Goal: Transaction & Acquisition: Book appointment/travel/reservation

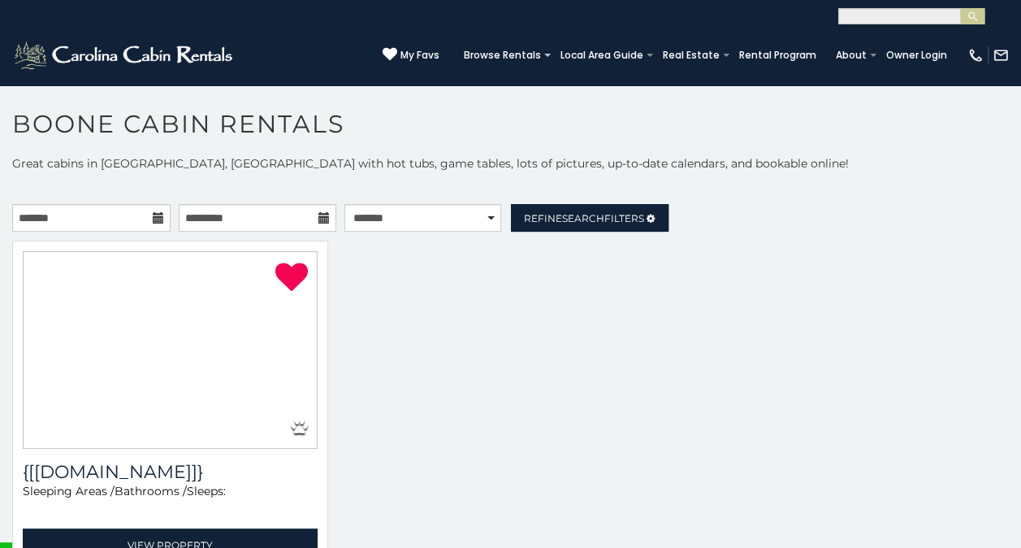
select select "**********"
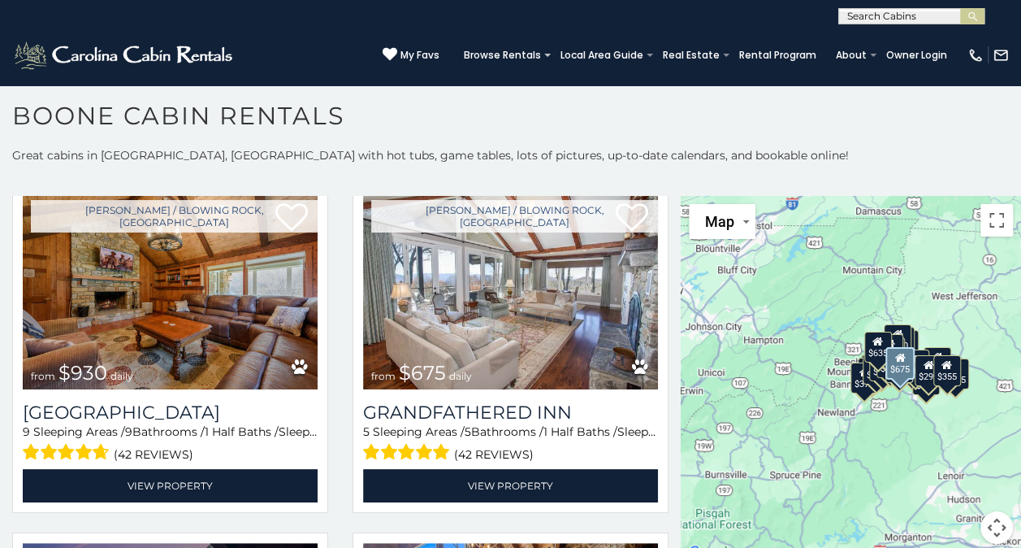
scroll to position [1118, 0]
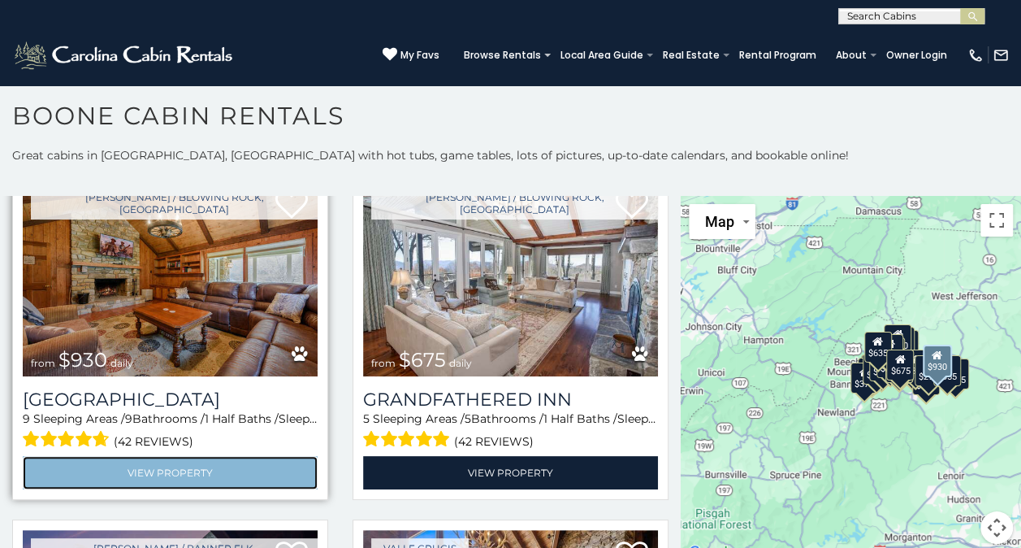
click at [159, 456] on link "View Property" at bounding box center [170, 472] width 295 height 33
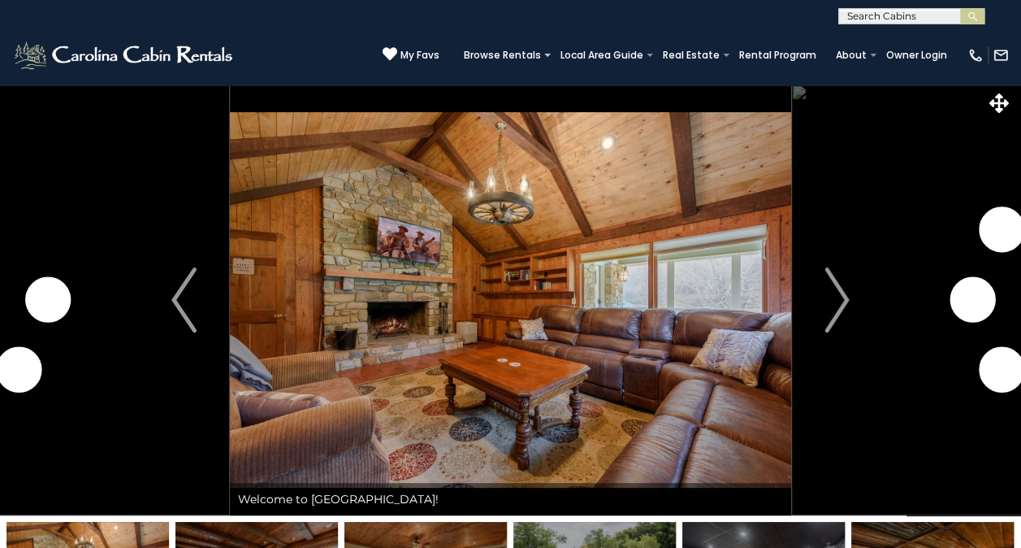
click at [836, 284] on img "Next" at bounding box center [837, 299] width 24 height 65
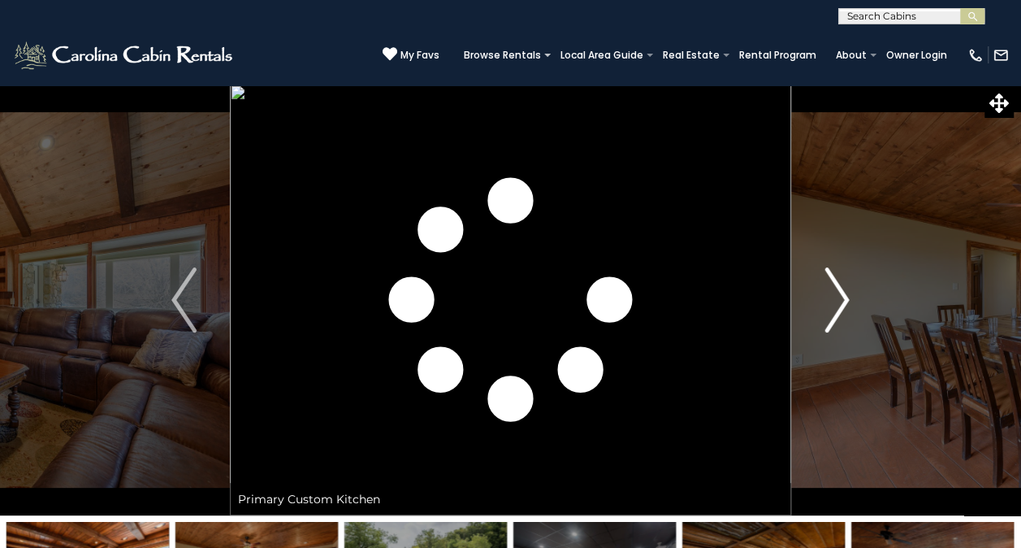
click at [838, 292] on img "Next" at bounding box center [837, 299] width 24 height 65
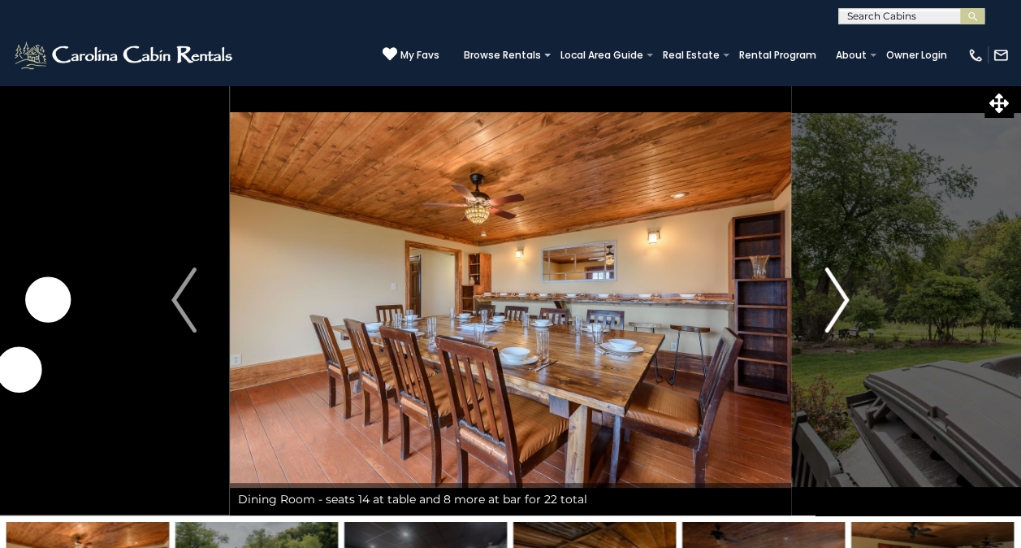
click at [837, 300] on img "Next" at bounding box center [837, 299] width 24 height 65
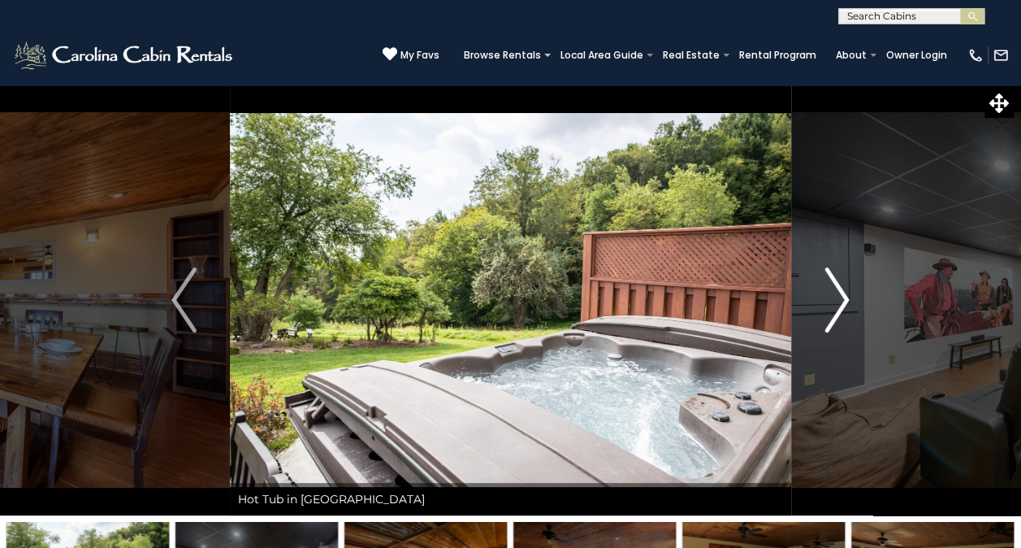
click at [837, 300] on img "Next" at bounding box center [837, 299] width 24 height 65
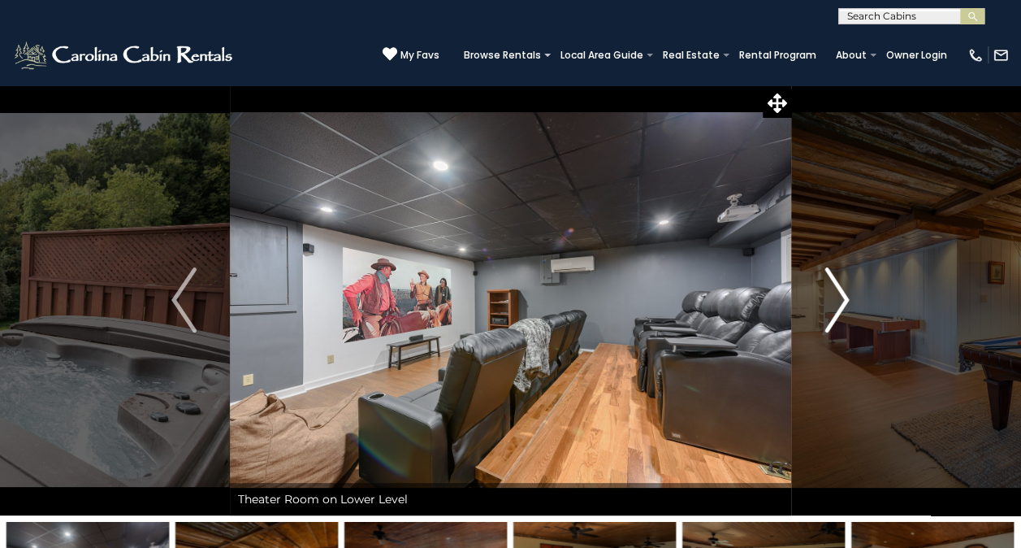
click at [846, 292] on img "Next" at bounding box center [837, 299] width 24 height 65
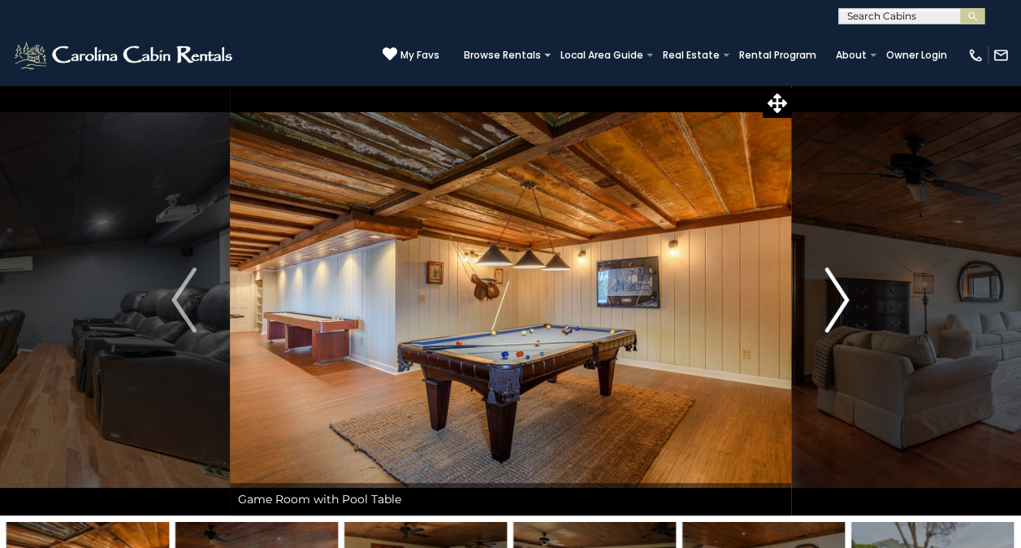
click at [846, 292] on img "Next" at bounding box center [837, 299] width 24 height 65
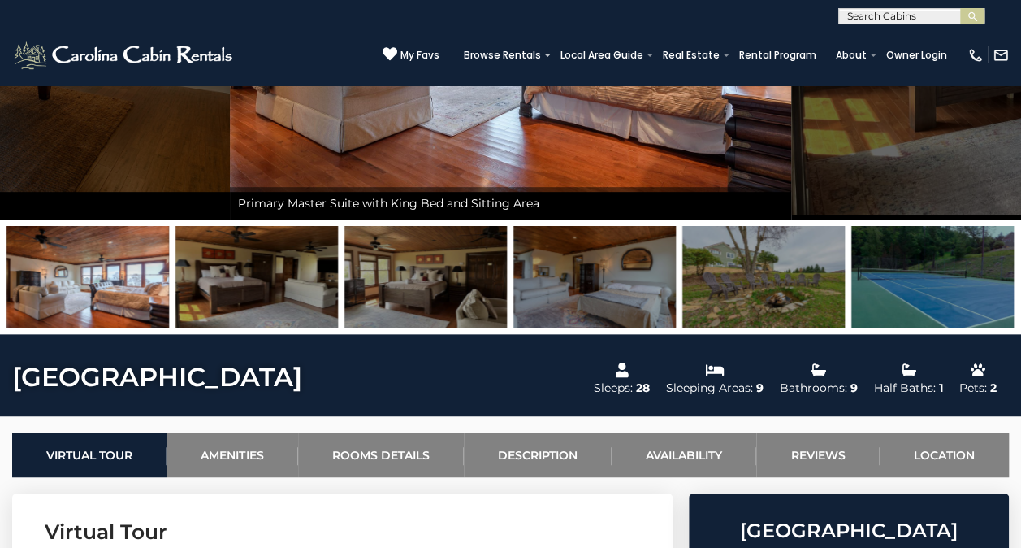
scroll to position [297, 0]
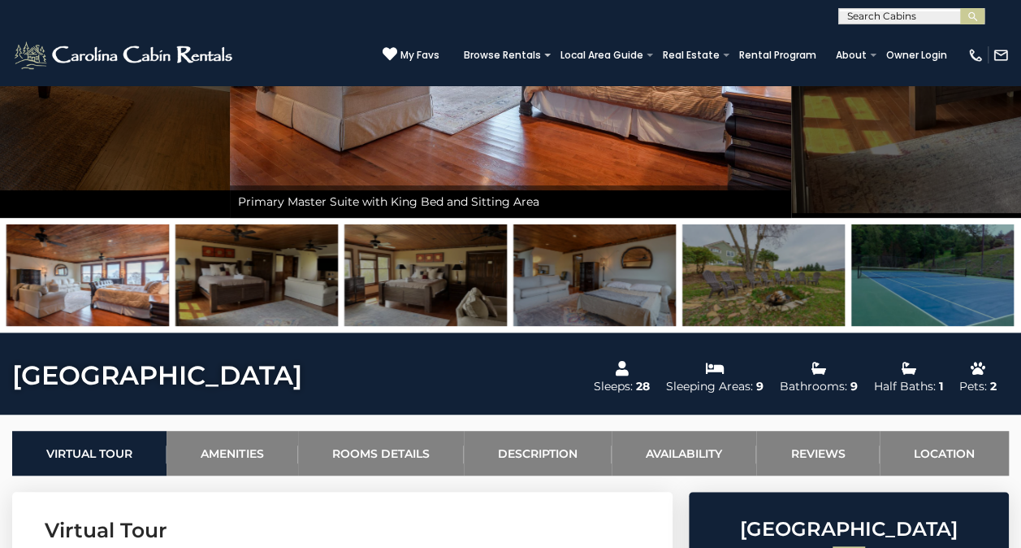
click at [788, 274] on img at bounding box center [763, 275] width 162 height 102
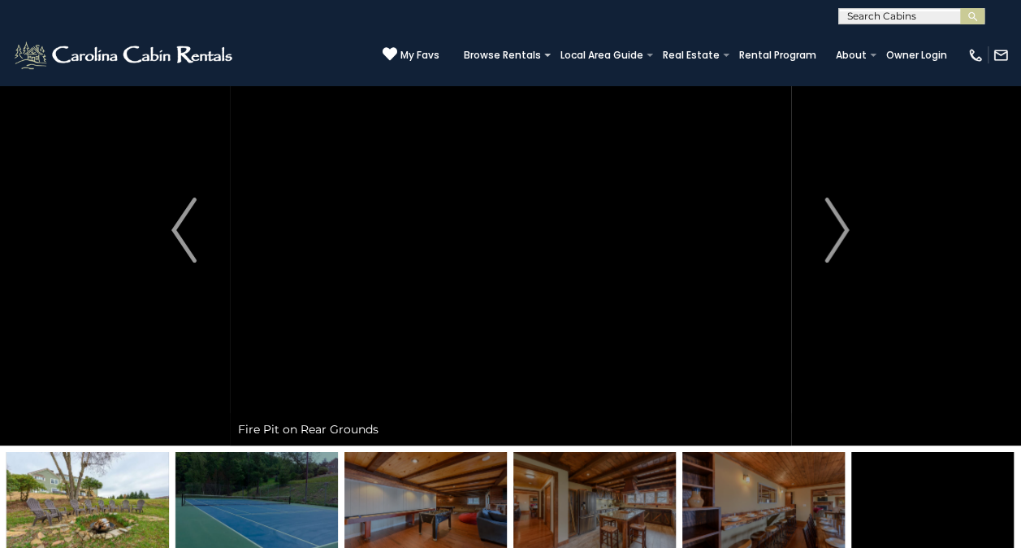
scroll to position [54, 0]
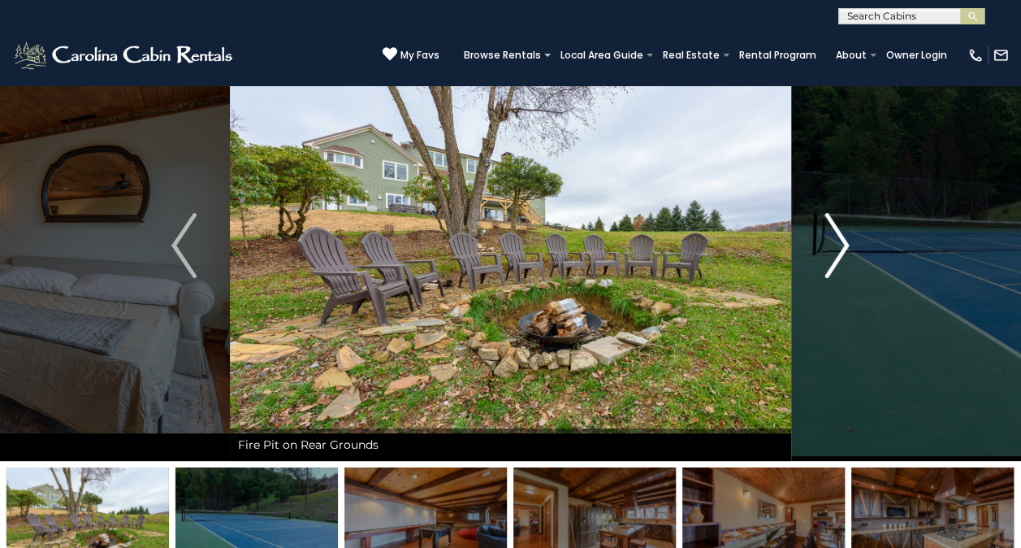
click at [838, 232] on img "Next" at bounding box center [837, 245] width 24 height 65
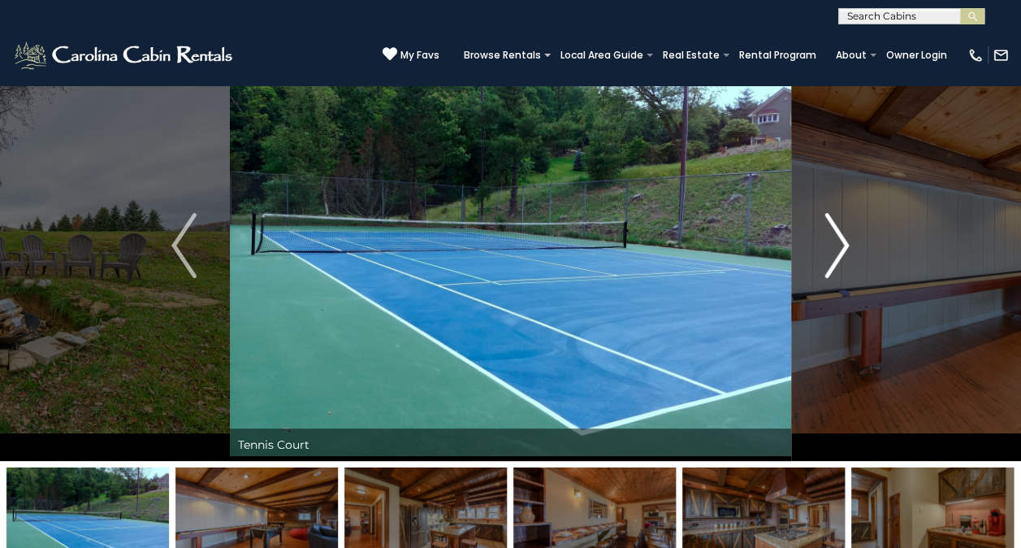
click at [840, 232] on img "Next" at bounding box center [837, 245] width 24 height 65
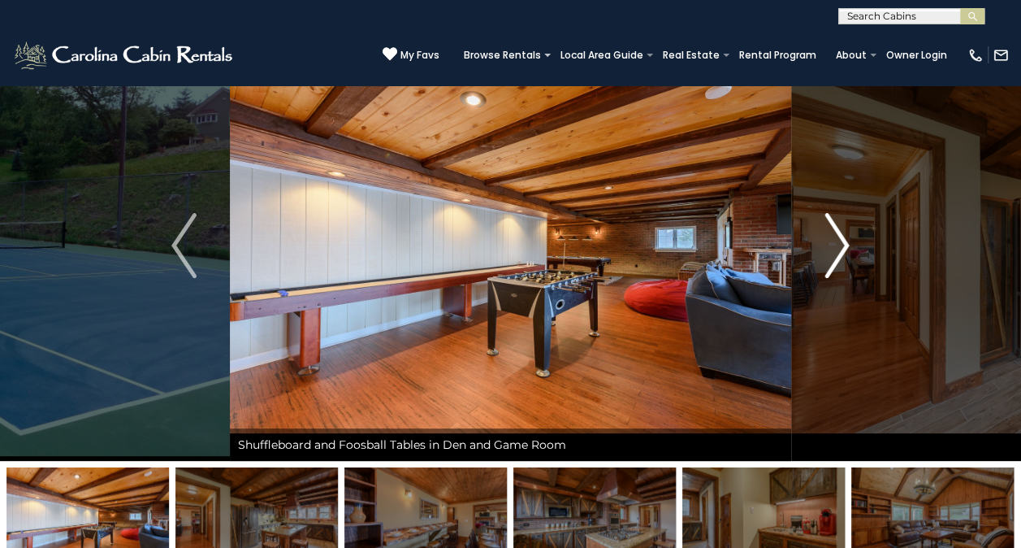
click at [840, 232] on img "Next" at bounding box center [837, 245] width 24 height 65
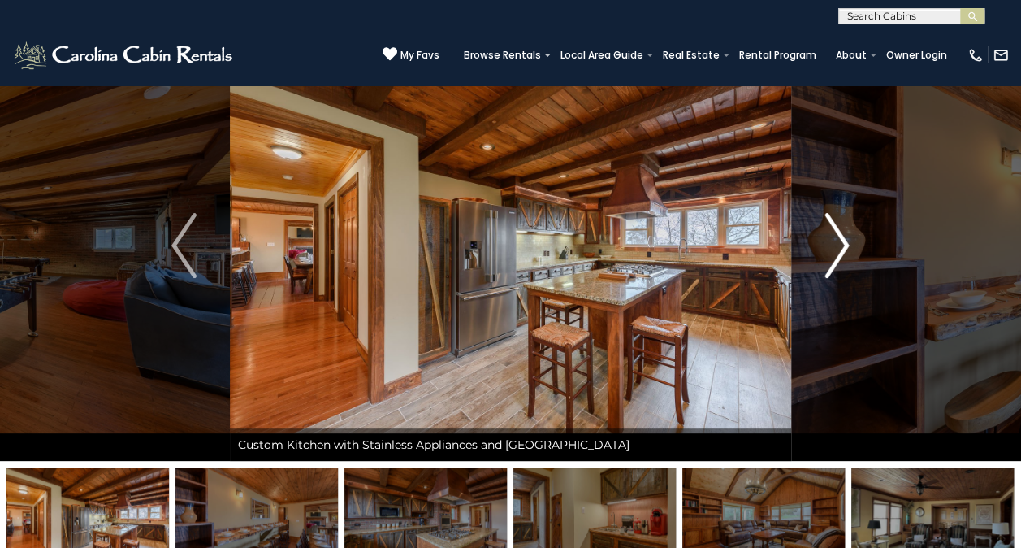
click at [840, 232] on img "Next" at bounding box center [837, 245] width 24 height 65
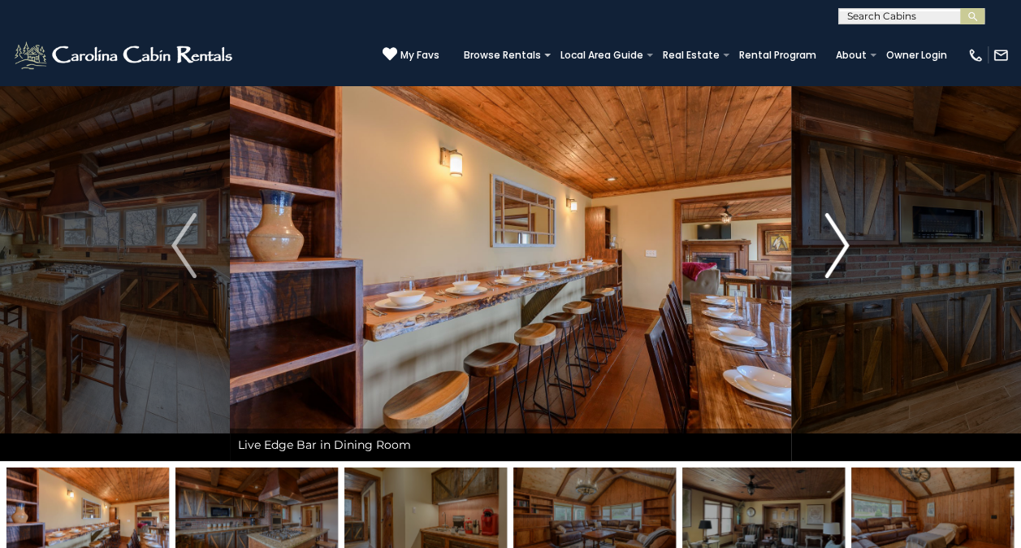
click at [840, 232] on img "Next" at bounding box center [837, 245] width 24 height 65
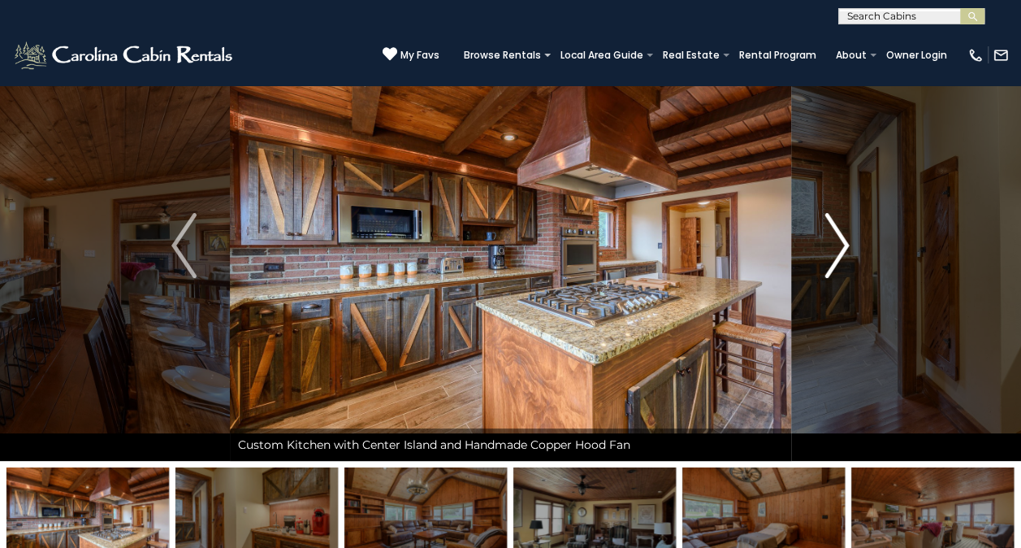
click at [840, 232] on img "Next" at bounding box center [837, 245] width 24 height 65
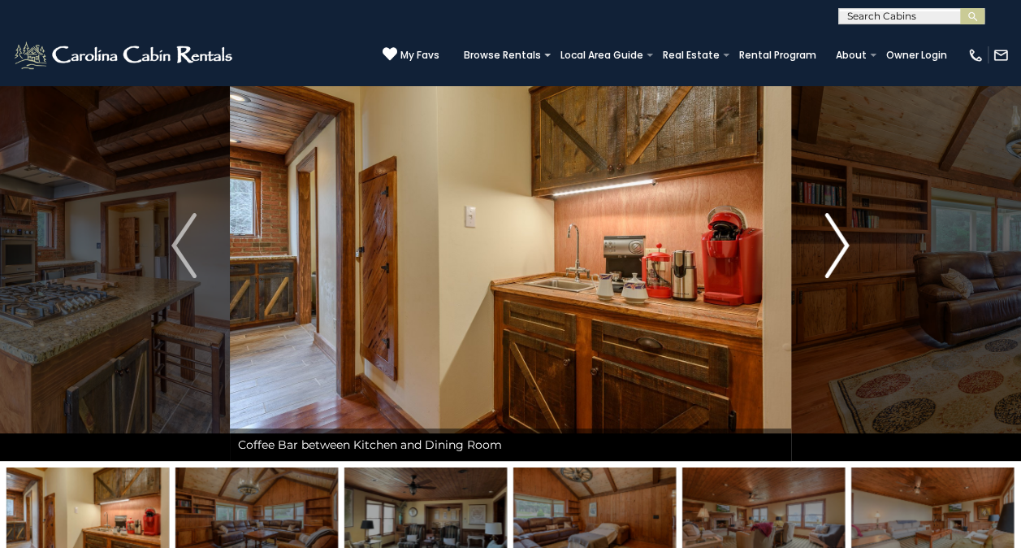
click at [840, 232] on img "Next" at bounding box center [837, 245] width 24 height 65
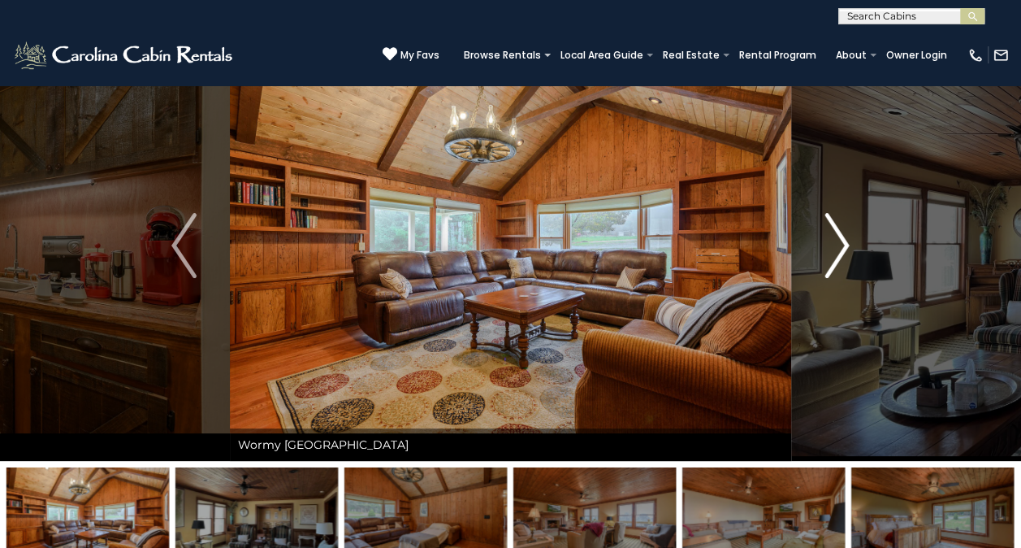
click at [840, 232] on img "Next" at bounding box center [837, 245] width 24 height 65
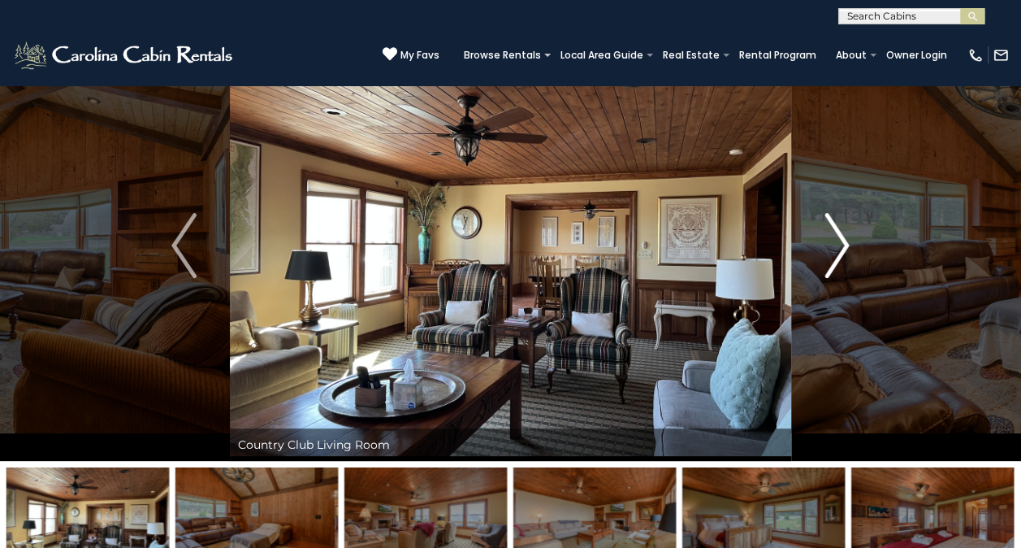
click at [840, 232] on img "Next" at bounding box center [837, 245] width 24 height 65
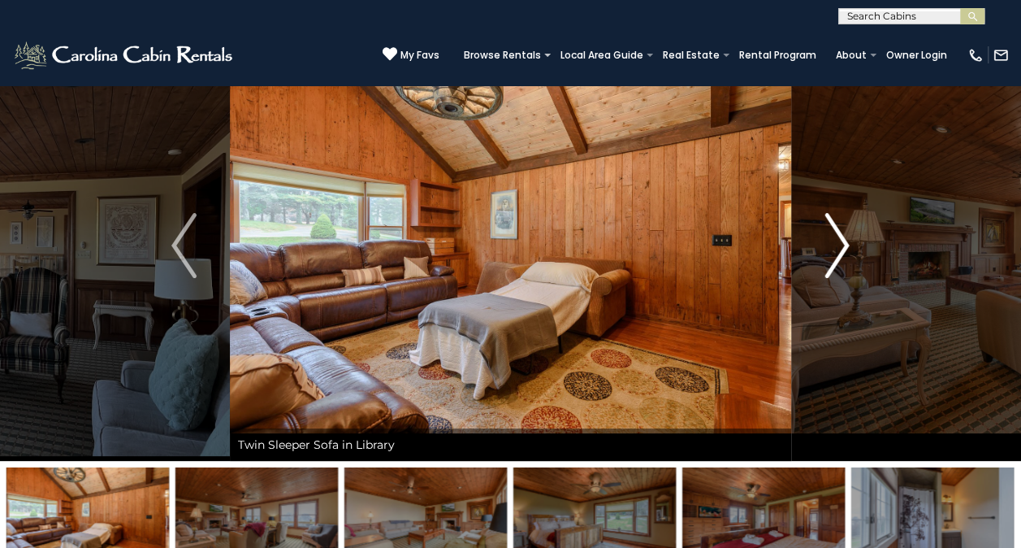
click at [840, 232] on img "Next" at bounding box center [837, 245] width 24 height 65
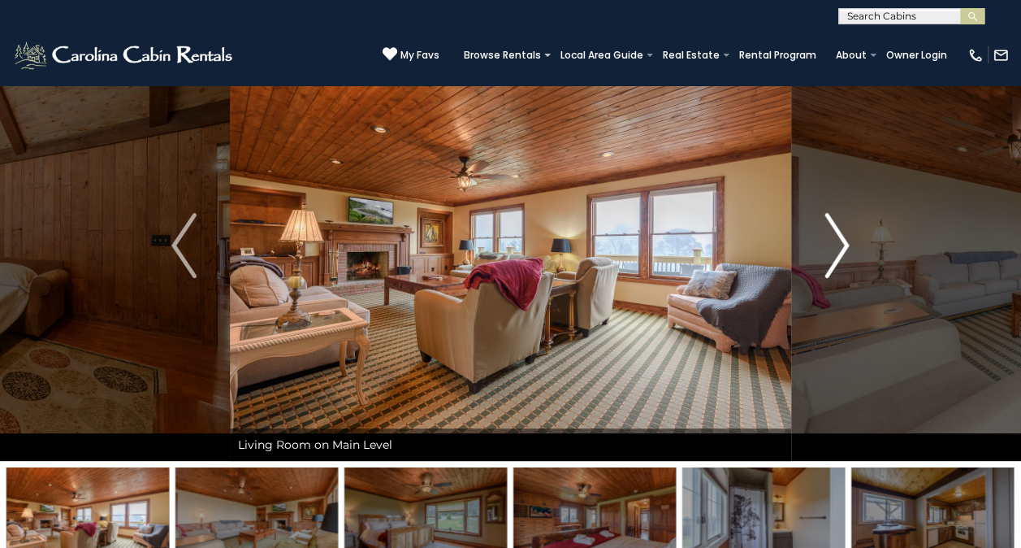
click at [840, 238] on img "Next" at bounding box center [837, 245] width 24 height 65
